Goal: Task Accomplishment & Management: Use online tool/utility

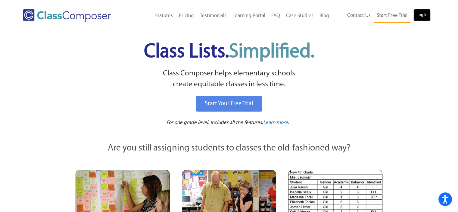
click at [424, 19] on link "Log In" at bounding box center [421, 15] width 17 height 12
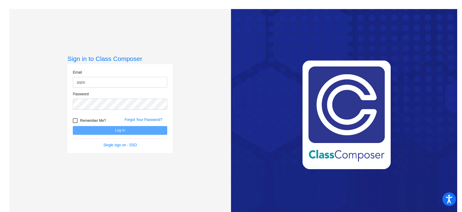
type input "ssmock@rbbschools.net"
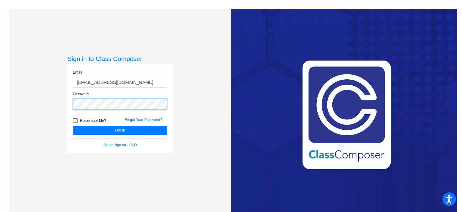
click at [73, 126] on button "Log In" at bounding box center [120, 130] width 95 height 9
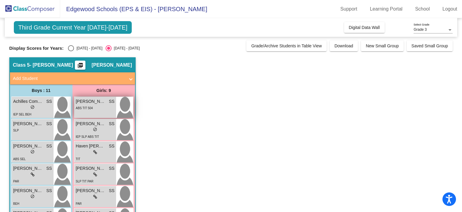
click at [96, 108] on div "ABS TIT 504" at bounding box center [95, 107] width 39 height 6
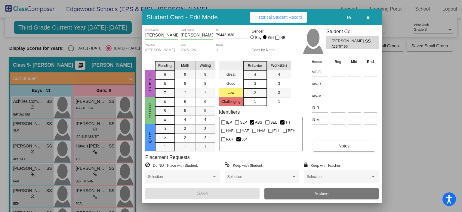
click at [196, 175] on div "Selection" at bounding box center [182, 177] width 69 height 11
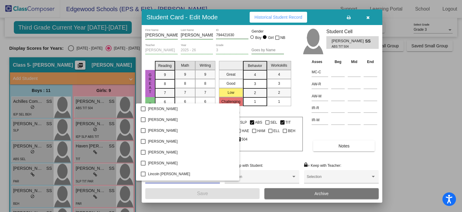
scroll to position [1365, 0]
click at [140, 163] on mat-option "Lonnie Skinner" at bounding box center [188, 162] width 104 height 11
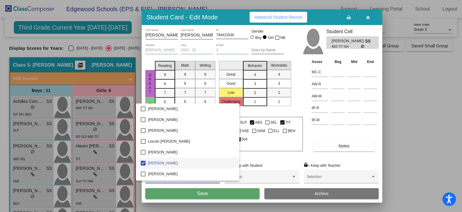
click at [213, 197] on div at bounding box center [231, 106] width 462 height 212
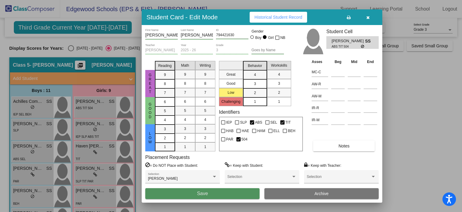
click at [200, 195] on span "Save" at bounding box center [202, 193] width 11 height 5
